Goal: Task Accomplishment & Management: Use online tool/utility

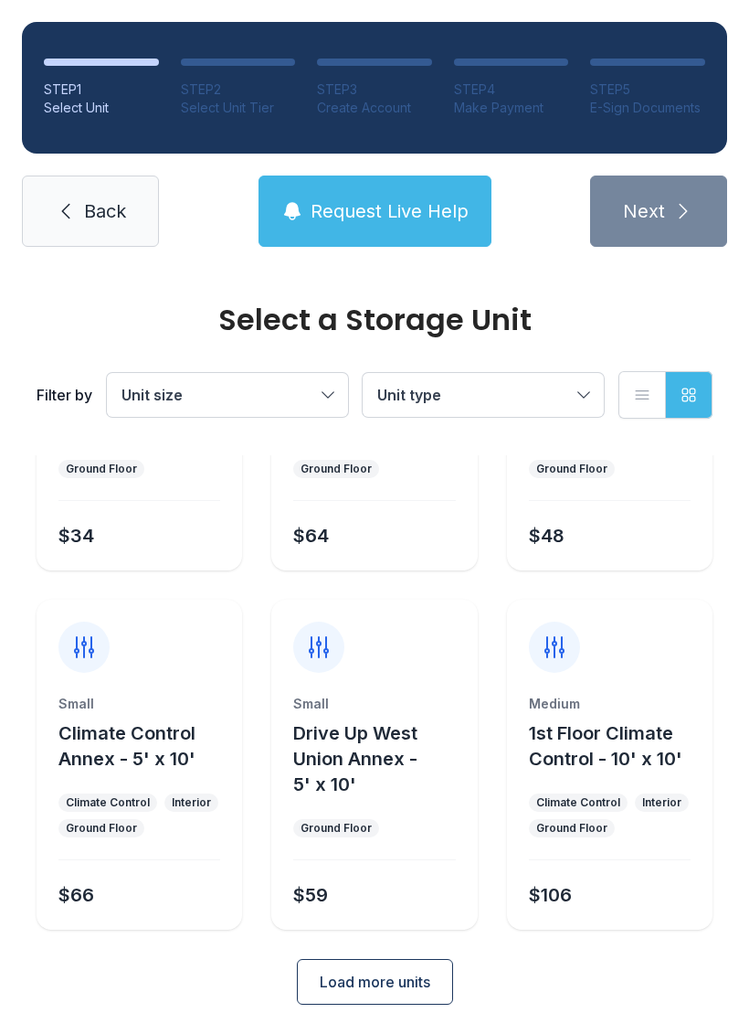
scroll to position [218, 0]
click at [126, 190] on link "Back" at bounding box center [90, 210] width 137 height 71
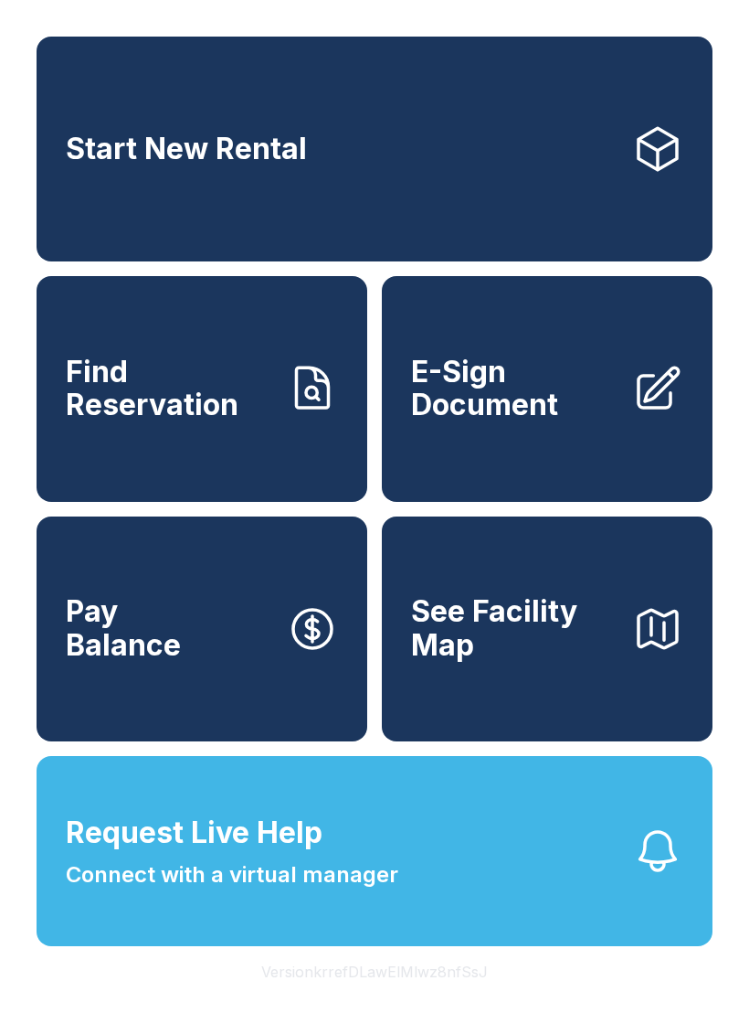
click at [566, 403] on span "E-Sign Document" at bounding box center [514, 389] width 207 height 67
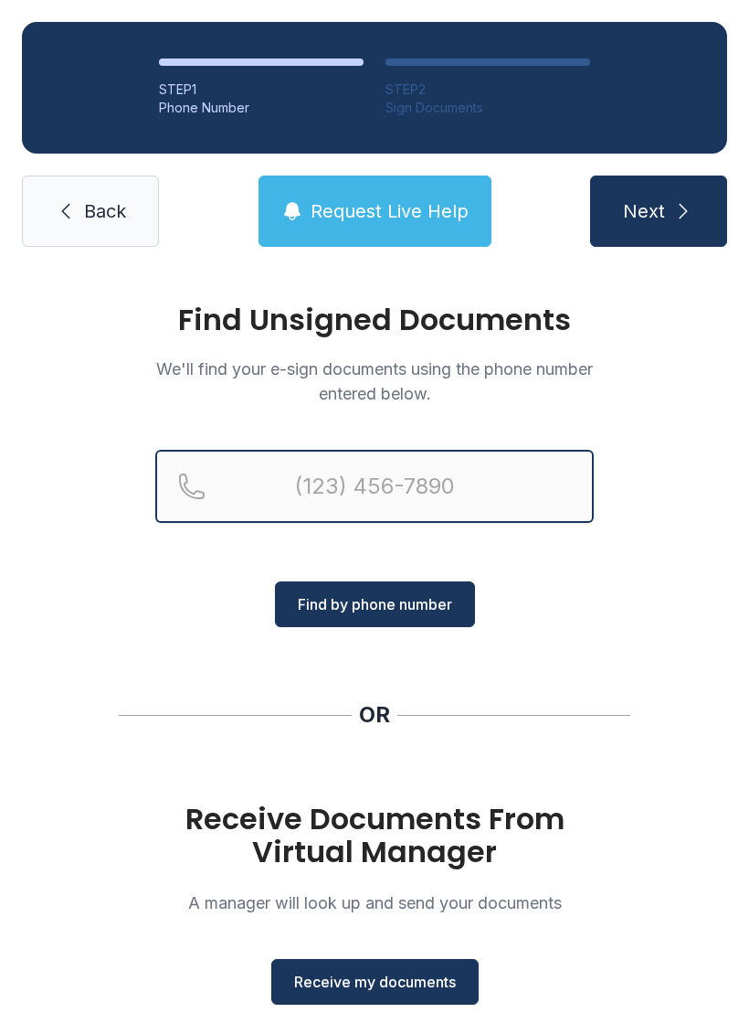
click at [317, 487] on input "Reservation phone number" at bounding box center [374, 486] width 439 height 73
type input "(864) 320-776"
click at [658, 211] on button "Next" at bounding box center [658, 210] width 137 height 71
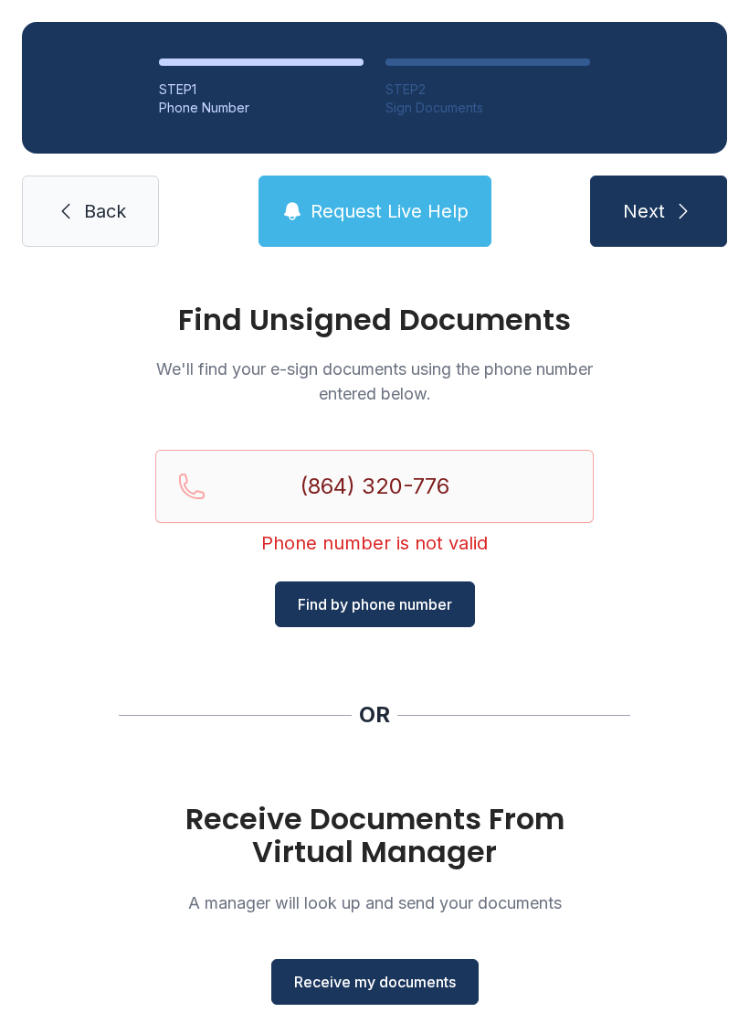
click at [675, 645] on div "Find Unsigned Documents We'll find your e-sign documents using the phone number…" at bounding box center [374, 673] width 749 height 809
click at [411, 976] on span "Receive my documents" at bounding box center [375, 982] width 162 height 22
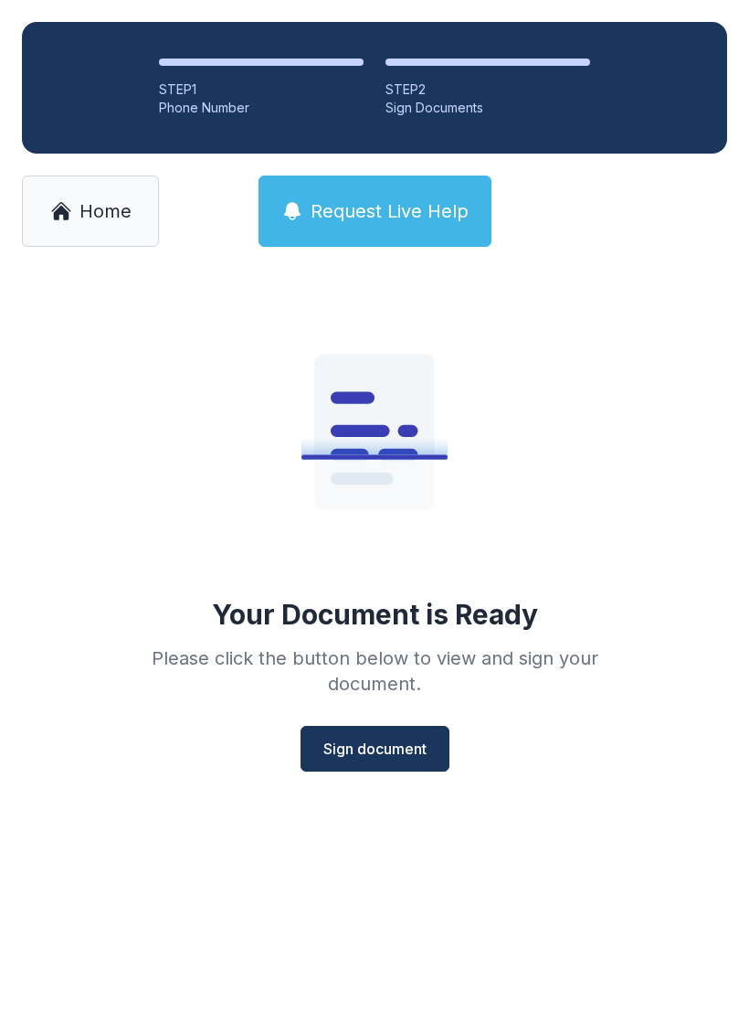
click at [400, 743] on span "Sign document" at bounding box center [375, 749] width 103 height 22
